Goal: Communication & Community: Participate in discussion

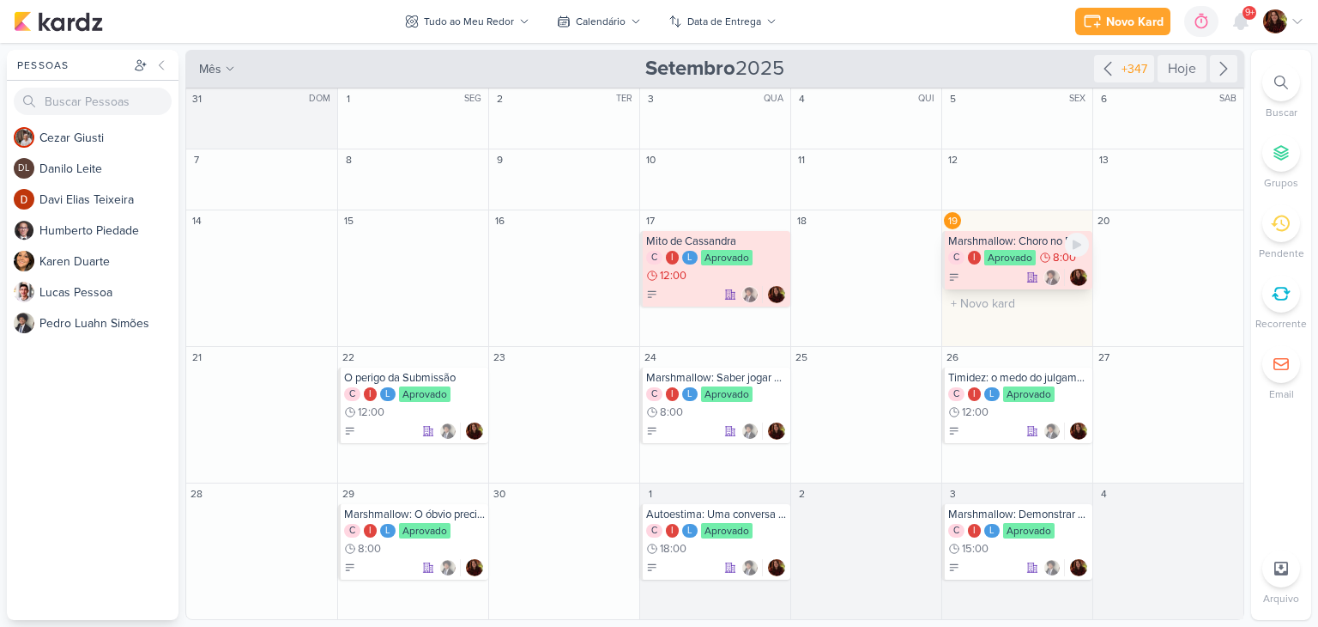
click at [1015, 262] on div "Aprovado" at bounding box center [1011, 257] width 52 height 15
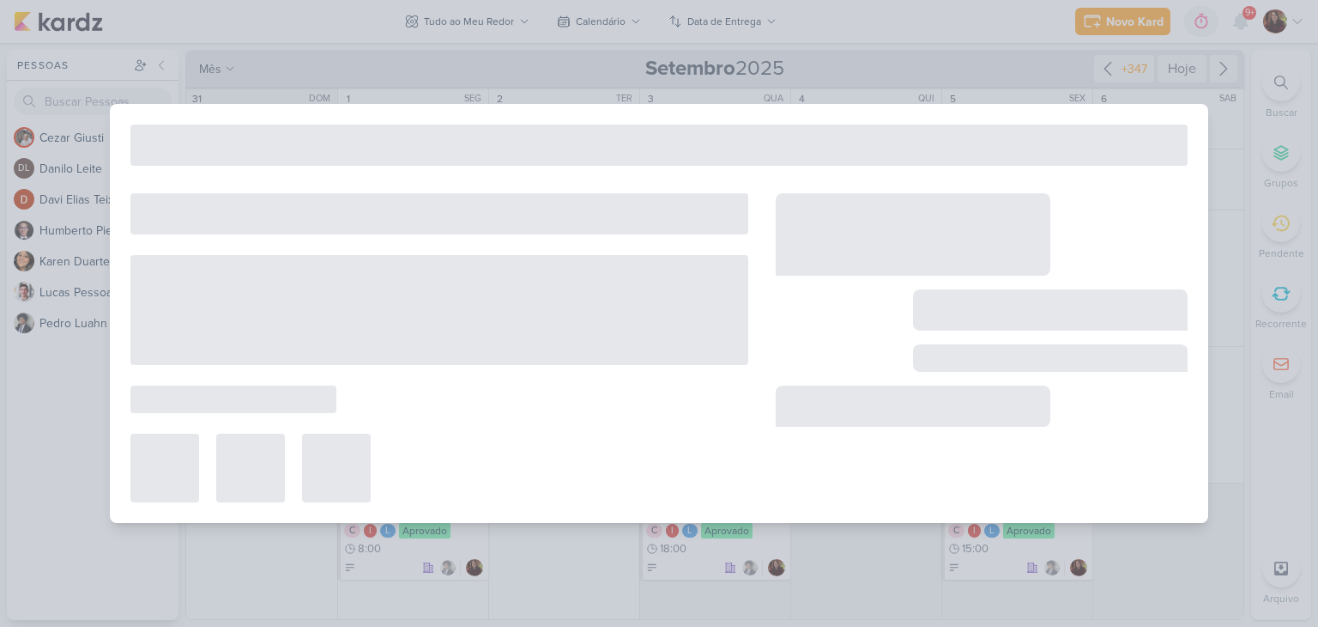
click at [1015, 262] on div at bounding box center [913, 234] width 275 height 82
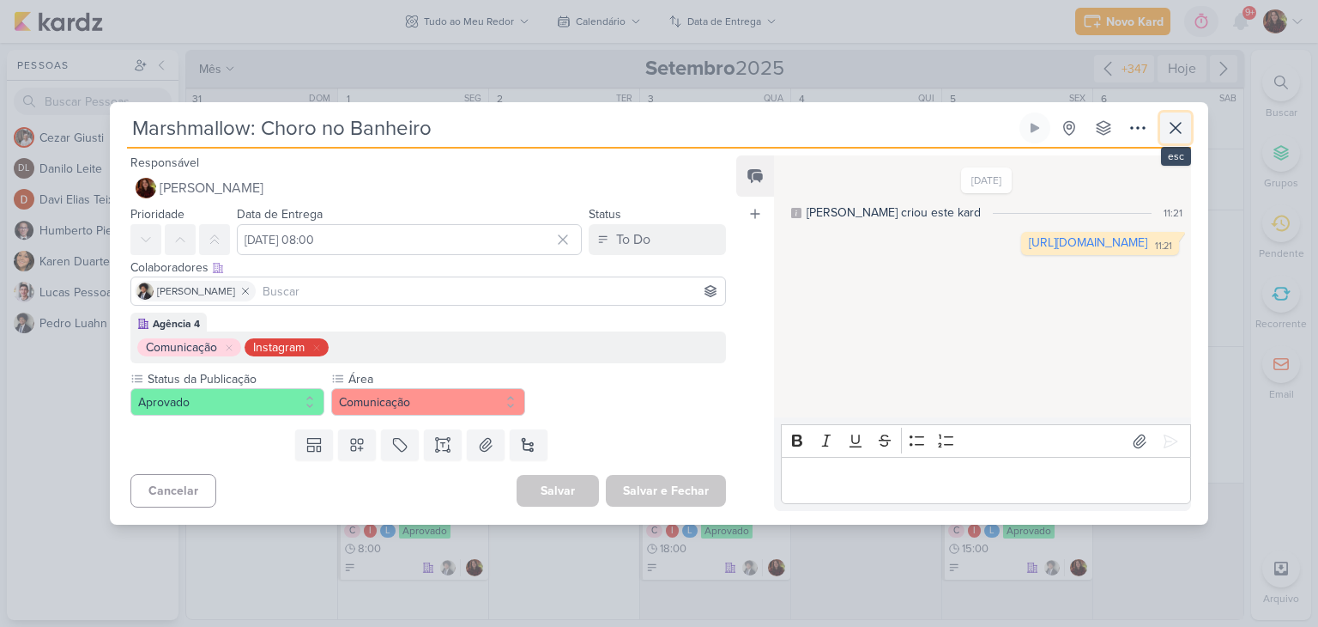
click at [1181, 130] on icon at bounding box center [1176, 128] width 21 height 21
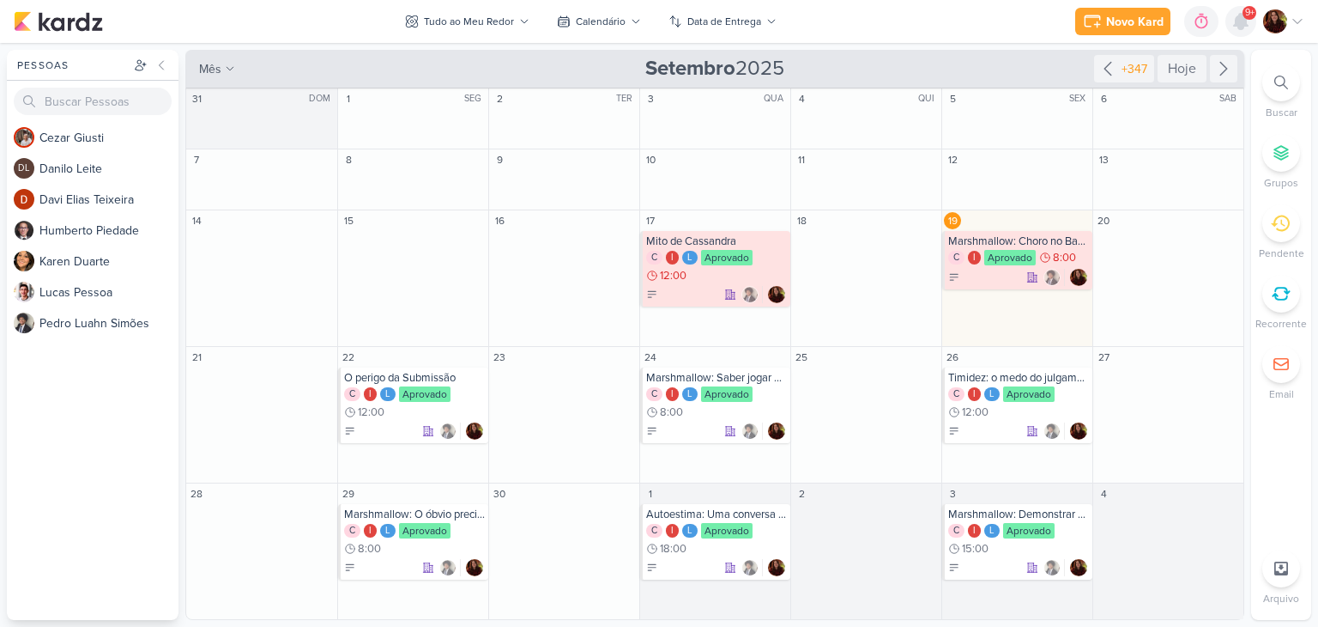
click at [1240, 18] on icon at bounding box center [1241, 21] width 14 height 15
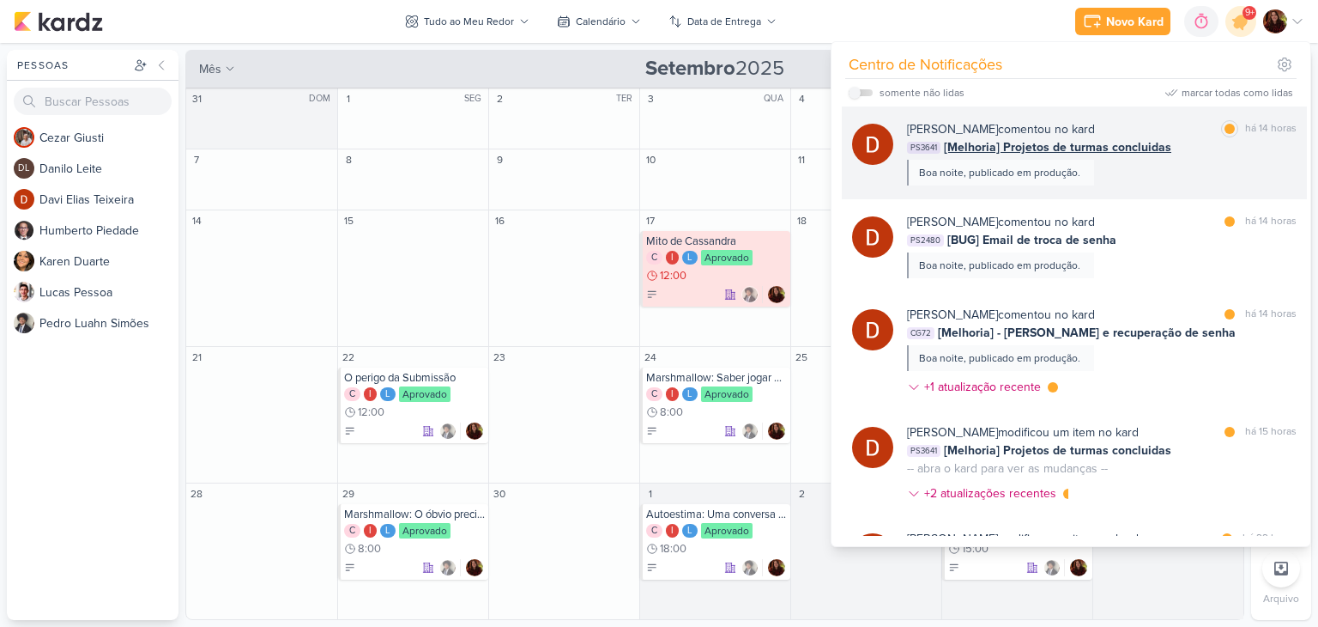
click at [1115, 179] on div "[PERSON_NAME] comentou no kard marcar como lida há 14 horas PS3641 [Melhoria] P…" at bounding box center [1102, 152] width 390 height 65
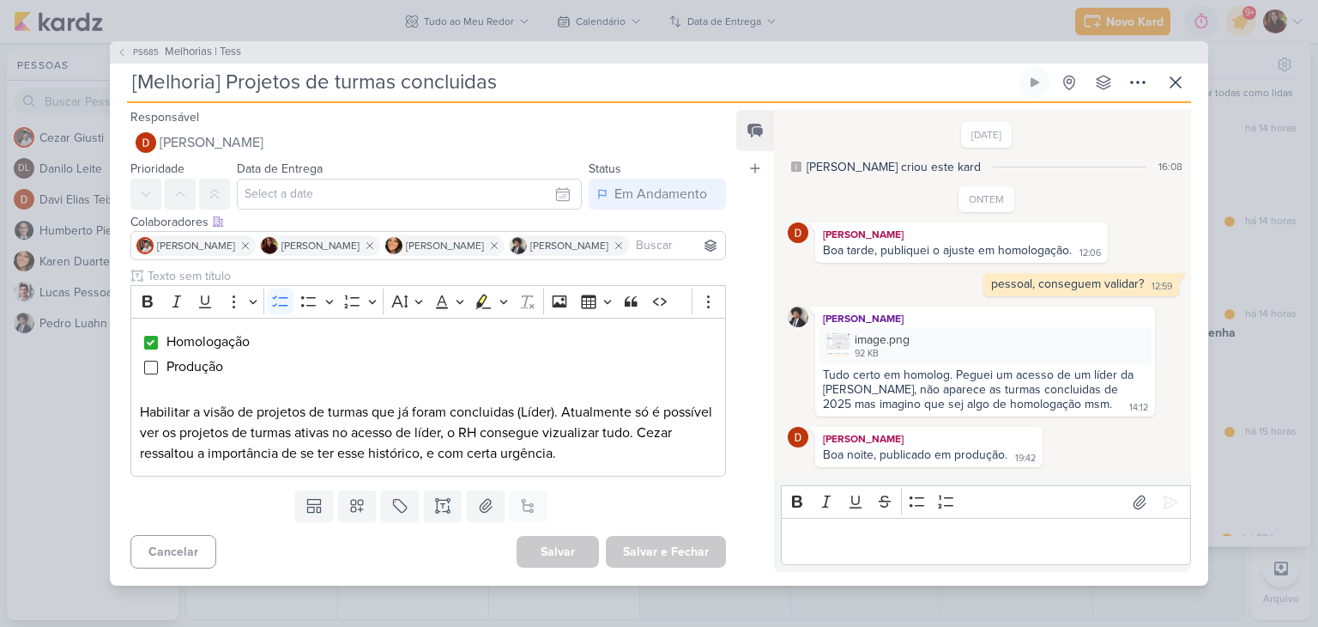
click at [966, 454] on div "Boa noite, publicado em produção." at bounding box center [915, 454] width 185 height 15
click at [900, 392] on div "Tudo certo em homolog. Peguei um acesso de um líder da [PERSON_NAME], não apare…" at bounding box center [980, 389] width 314 height 44
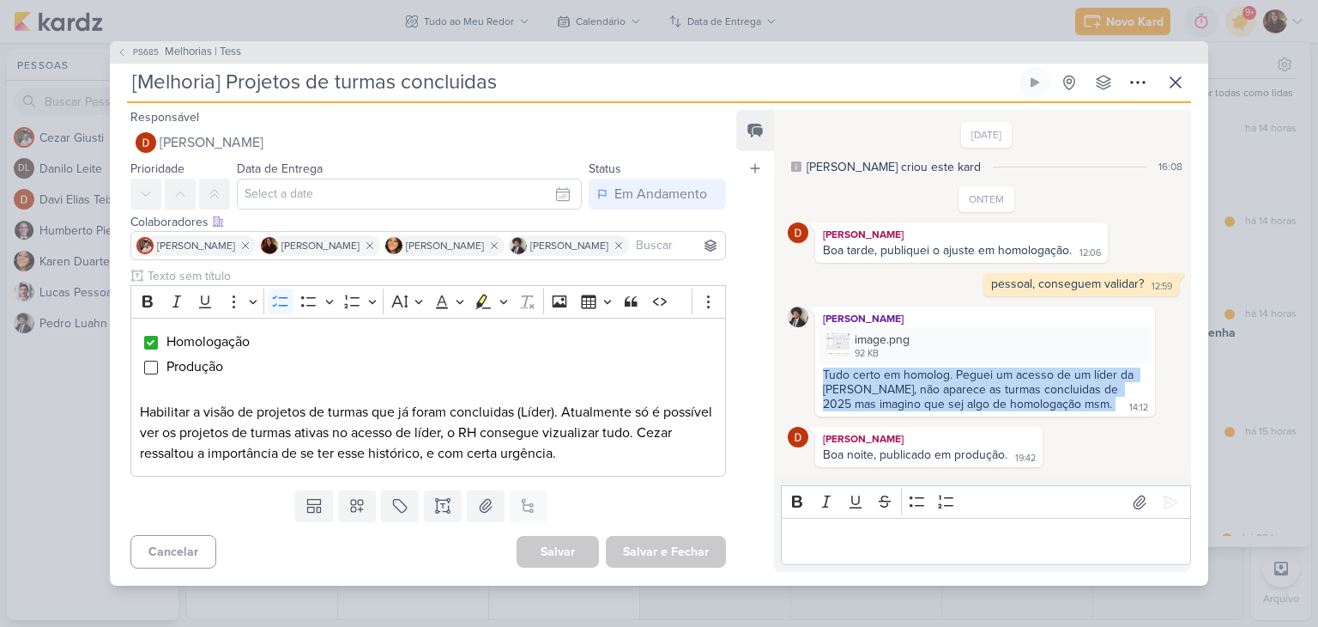
click at [900, 392] on div "Tudo certo em homolog. Peguei um acesso de um líder da [PERSON_NAME], não apare…" at bounding box center [980, 389] width 314 height 44
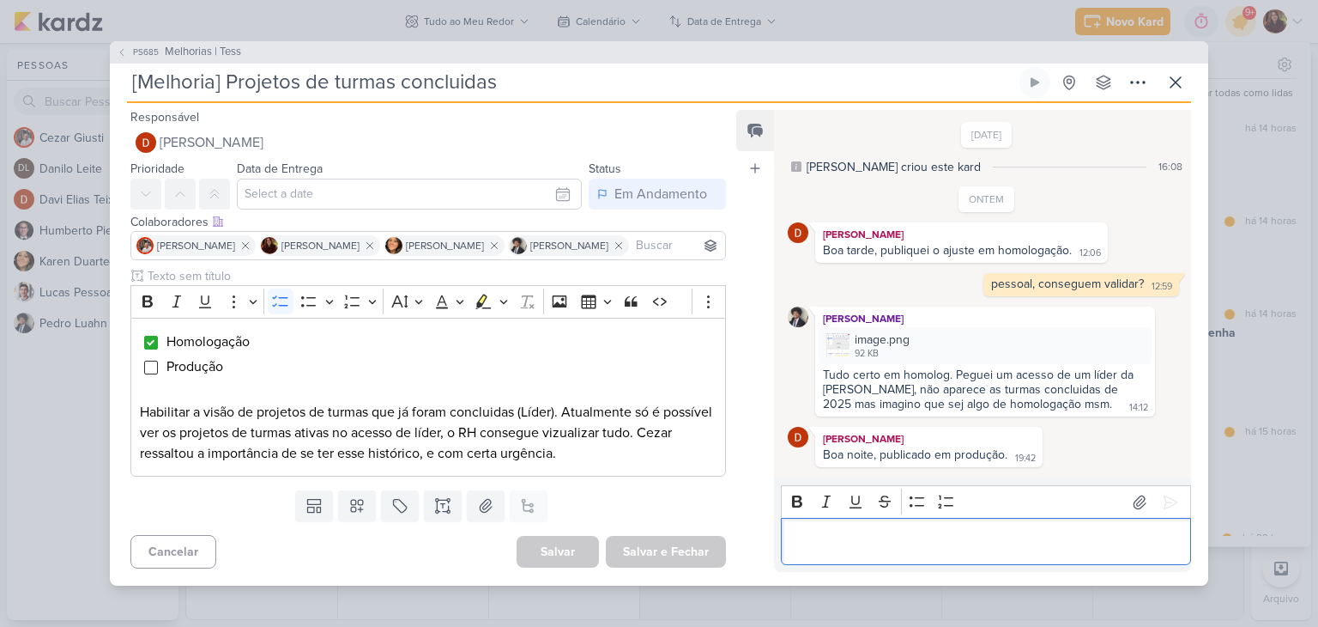
click at [879, 519] on div "Editor editing area: main" at bounding box center [986, 541] width 410 height 47
click at [1183, 80] on icon at bounding box center [1176, 82] width 21 height 21
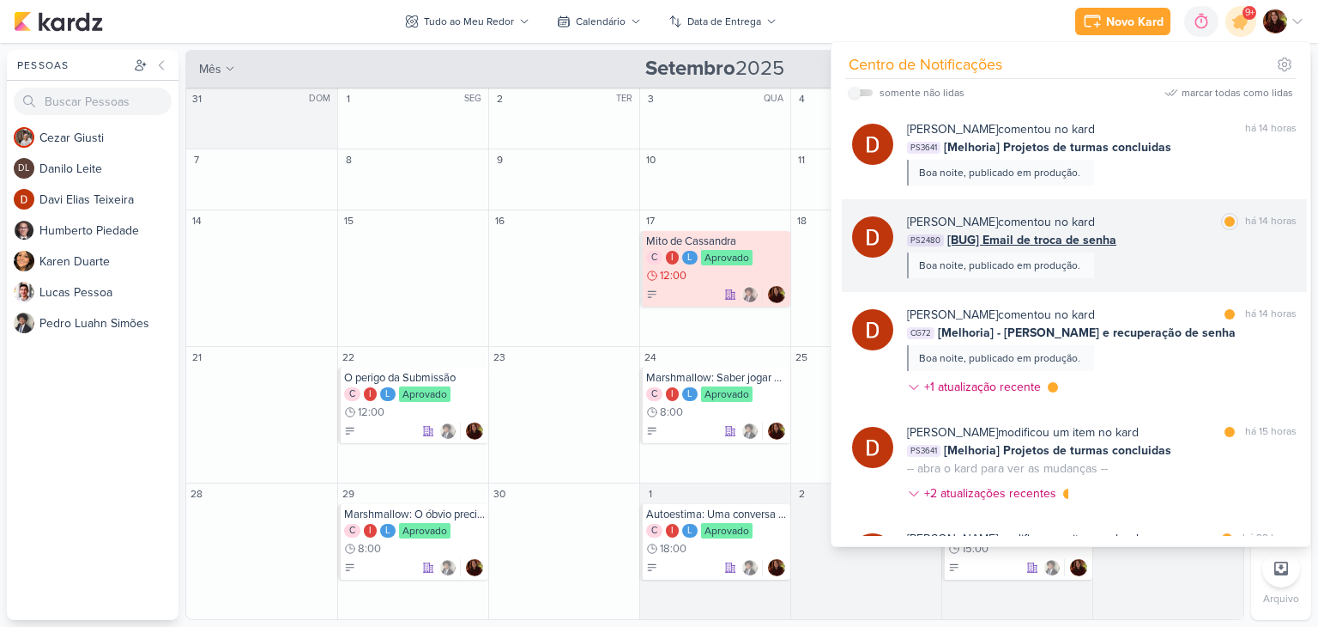
click at [1173, 233] on div "PS2480 [BUG] Email de troca de senha" at bounding box center [1102, 240] width 390 height 18
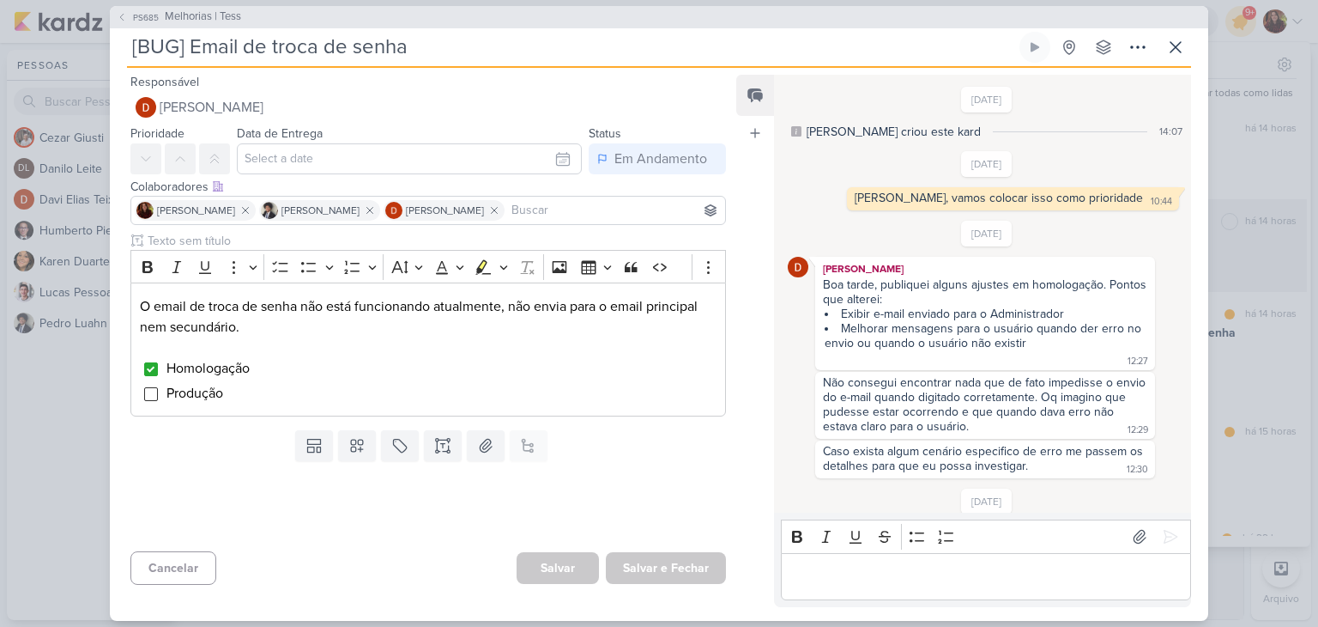
scroll to position [357, 0]
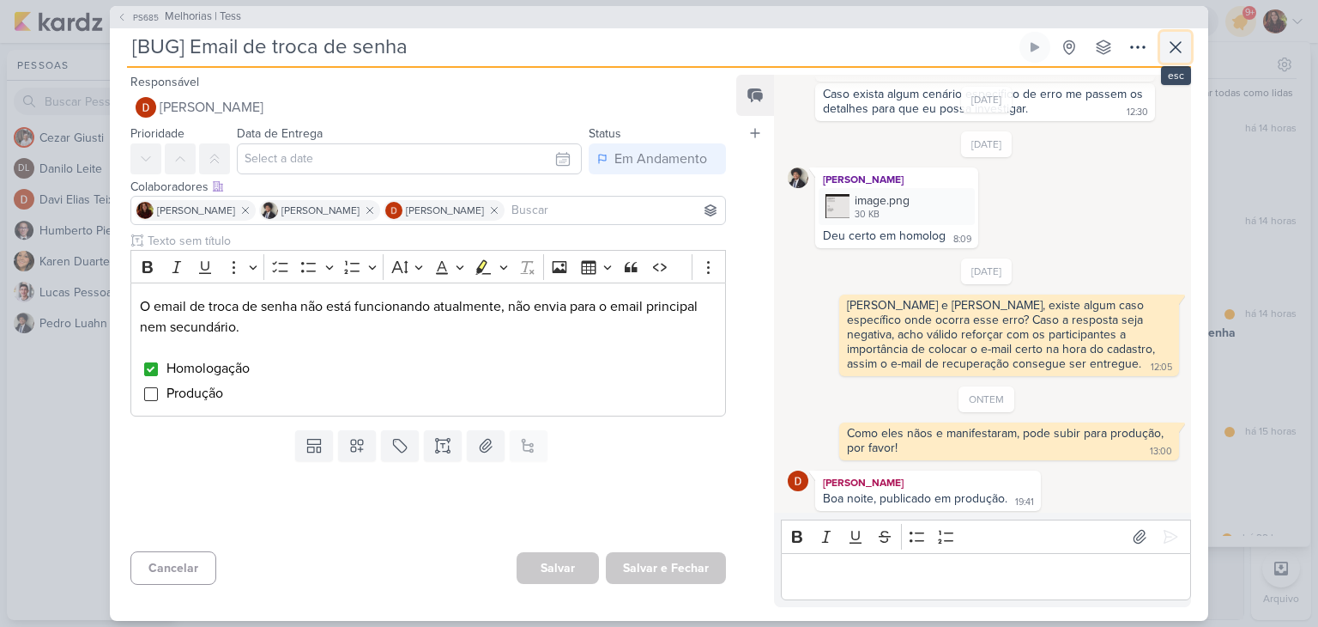
click at [1181, 41] on icon at bounding box center [1176, 47] width 21 height 21
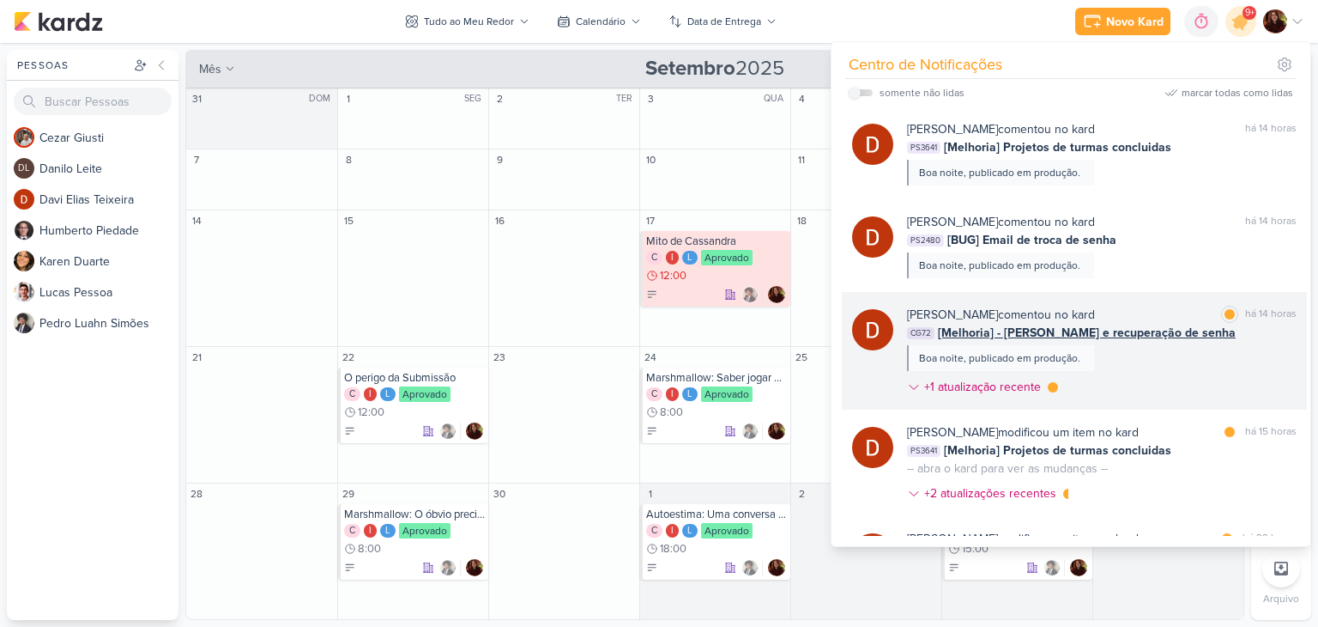
click at [1212, 382] on div "[PERSON_NAME] comentou no kard marcar como lida há 14 horas CG72 [Melhoria] - […" at bounding box center [1102, 354] width 390 height 97
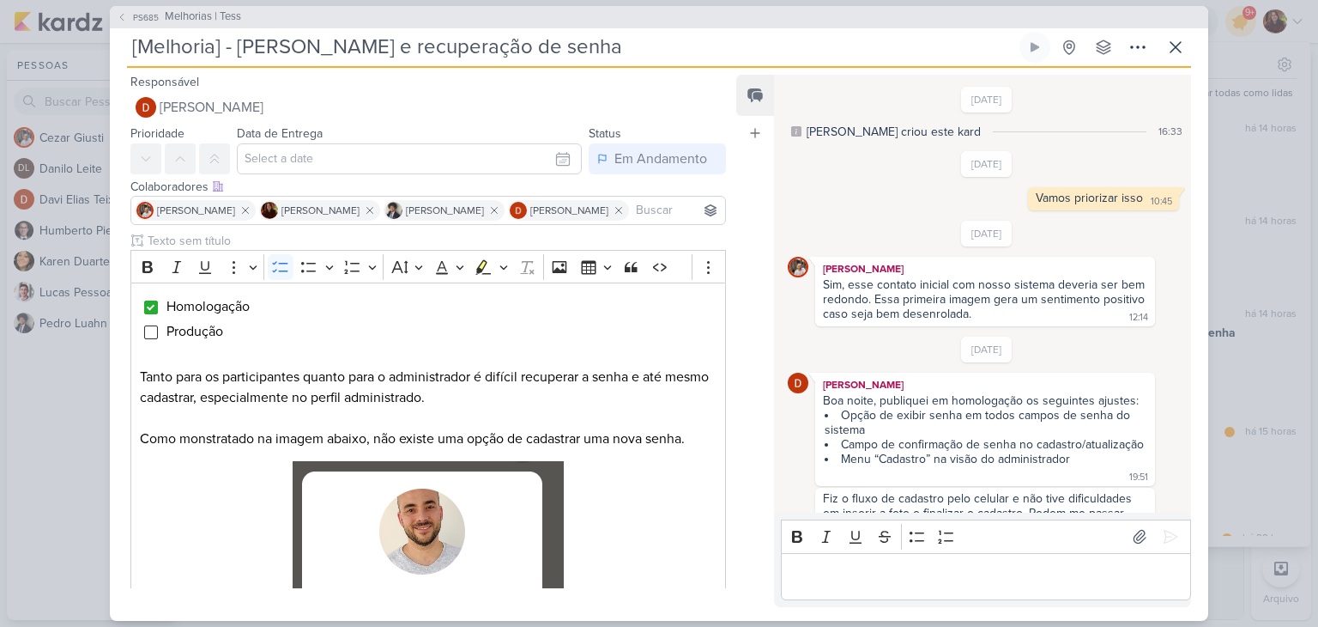
scroll to position [730, 0]
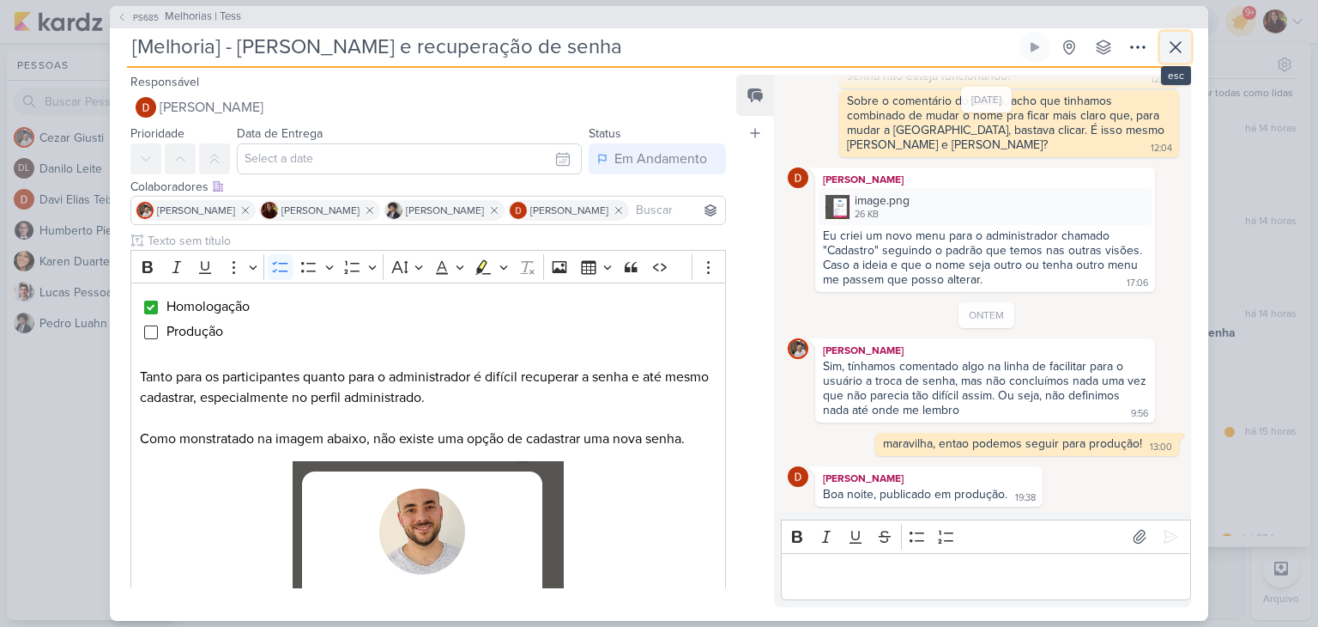
click at [1174, 39] on icon at bounding box center [1176, 47] width 21 height 21
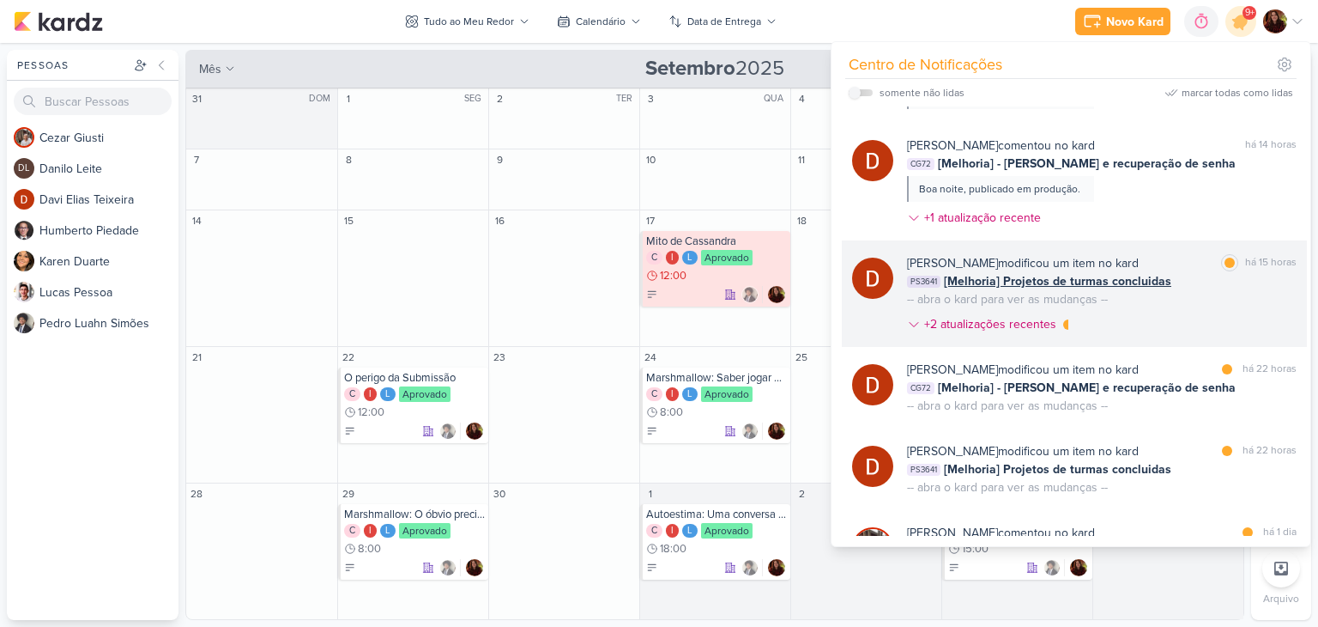
click at [1138, 313] on div "[PERSON_NAME] modificou um item no kard marcar como lida há 15 horas PS3641 [Me…" at bounding box center [1102, 297] width 390 height 86
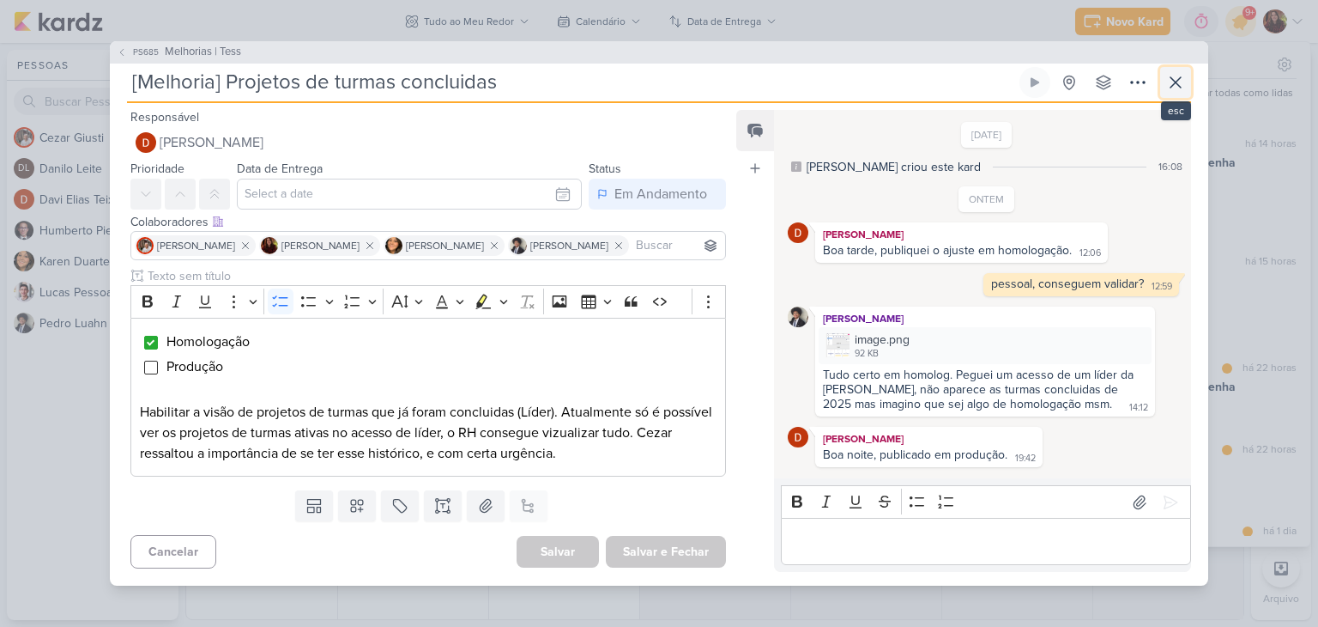
click at [1179, 91] on icon at bounding box center [1176, 82] width 21 height 21
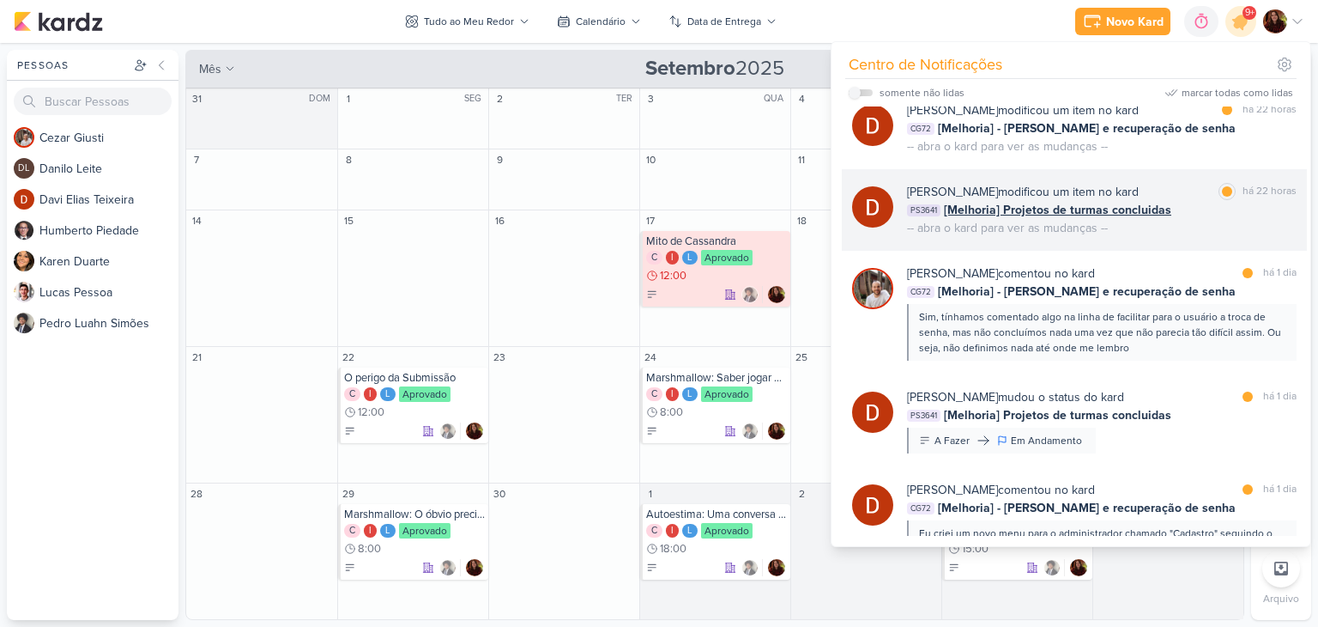
scroll to position [429, 0]
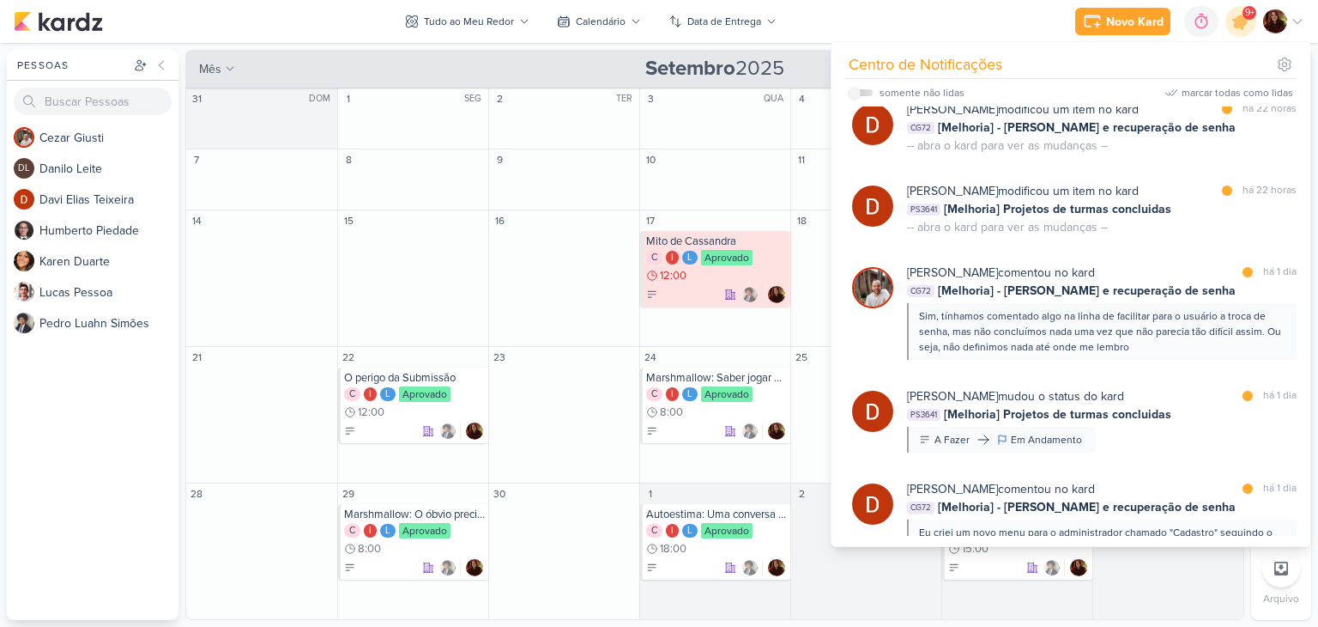
click at [1294, 14] on div at bounding box center [1284, 21] width 41 height 24
